Goal: Information Seeking & Learning: Learn about a topic

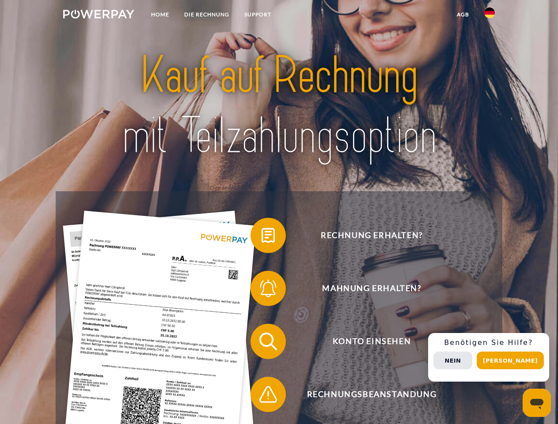
click at [98, 15] on img at bounding box center [98, 14] width 71 height 9
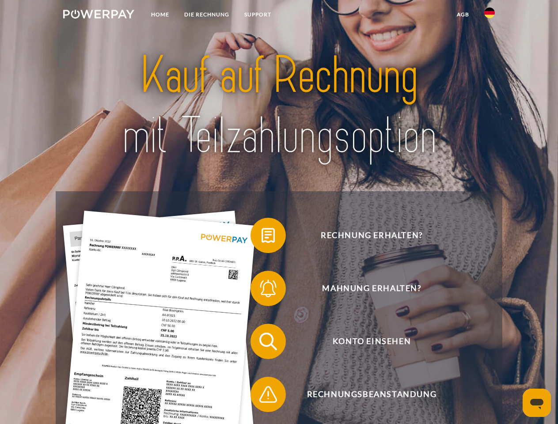
click at [489, 15] on img at bounding box center [489, 13] width 11 height 11
click at [462, 15] on link "agb" at bounding box center [462, 15] width 27 height 16
click at [261, 237] on span at bounding box center [255, 235] width 44 height 44
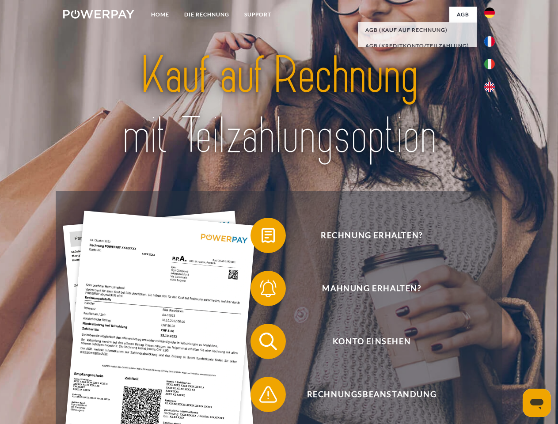
click at [261, 290] on span at bounding box center [255, 288] width 44 height 44
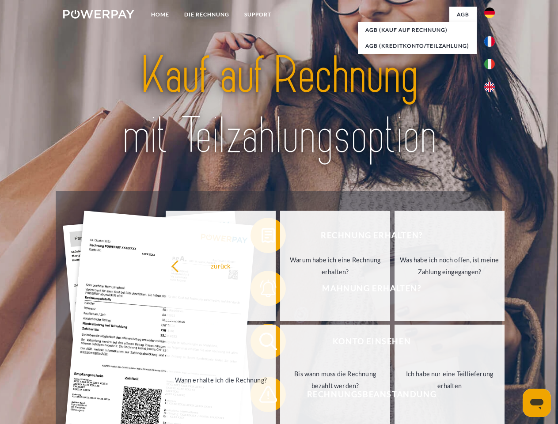
click at [280, 343] on link "Bis wann muss die Rechnung bezahlt werden?" at bounding box center [335, 380] width 110 height 110
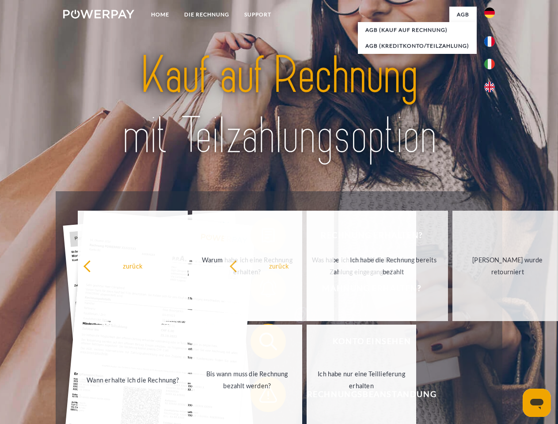
click at [261, 396] on span at bounding box center [255, 394] width 44 height 44
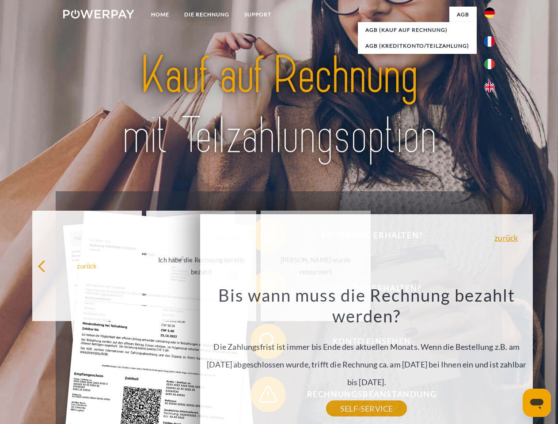
click at [492, 357] on div "Rechnung erhalten? Mahnung erhalten? Konto einsehen" at bounding box center [279, 367] width 446 height 353
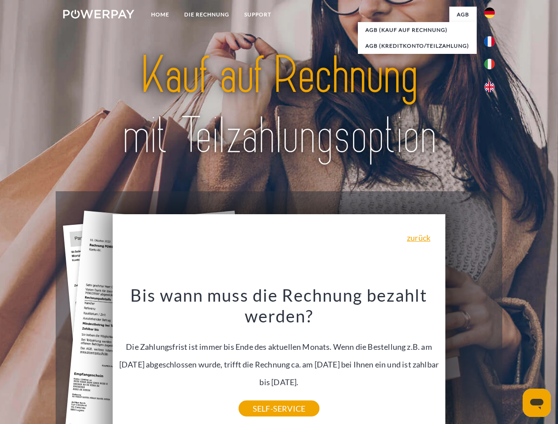
click at [470, 359] on span "Konto einsehen" at bounding box center [371, 341] width 216 height 35
click at [513, 360] on header "Home DIE RECHNUNG SUPPORT" at bounding box center [279, 305] width 558 height 610
